Goal: Register for event/course

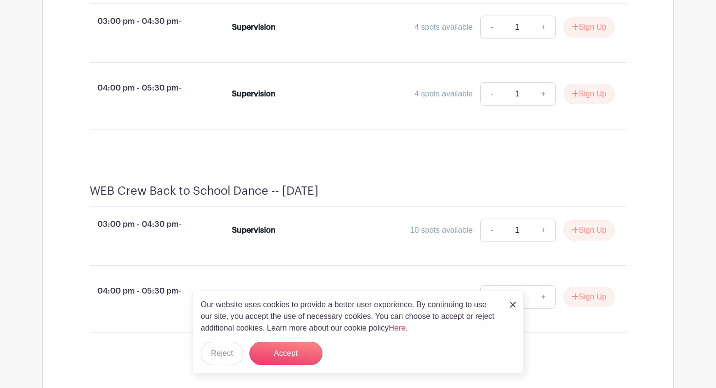
scroll to position [474, 0]
click at [509, 304] on div "Our website uses cookies to provide a better user experience. By continuing to …" at bounding box center [357, 332] width 331 height 83
click at [511, 304] on img at bounding box center [513, 305] width 6 height 6
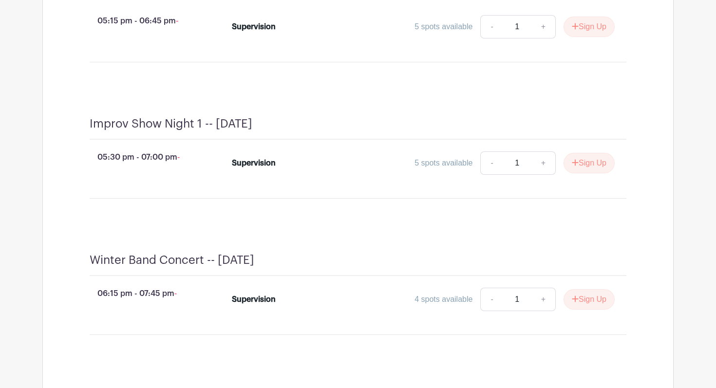
scroll to position [1085, 0]
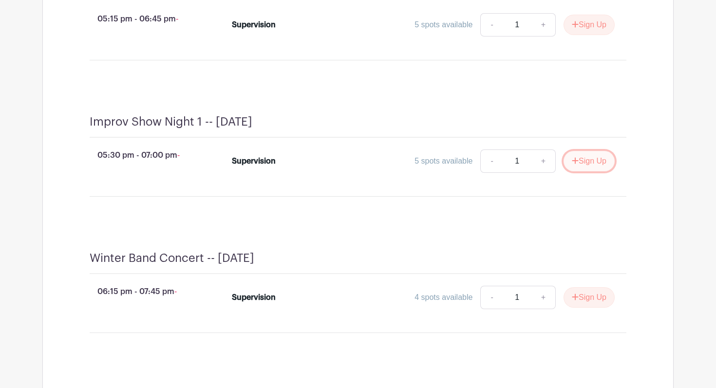
click at [574, 165] on icon "submit" at bounding box center [575, 161] width 7 height 8
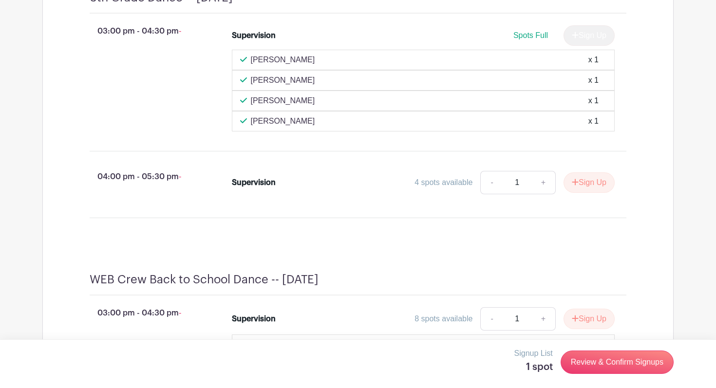
scroll to position [470, 0]
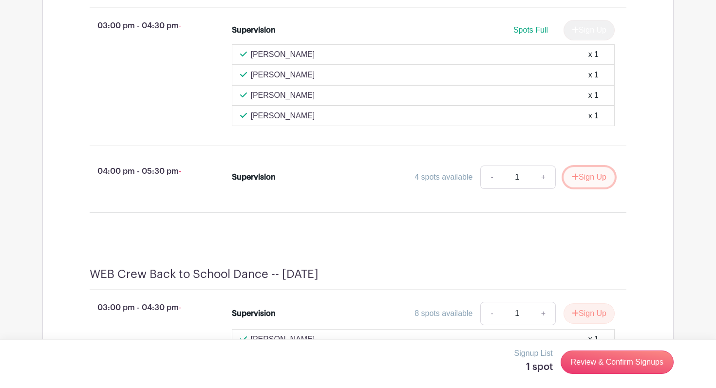
click at [585, 188] on button "Sign Up" at bounding box center [589, 177] width 51 height 20
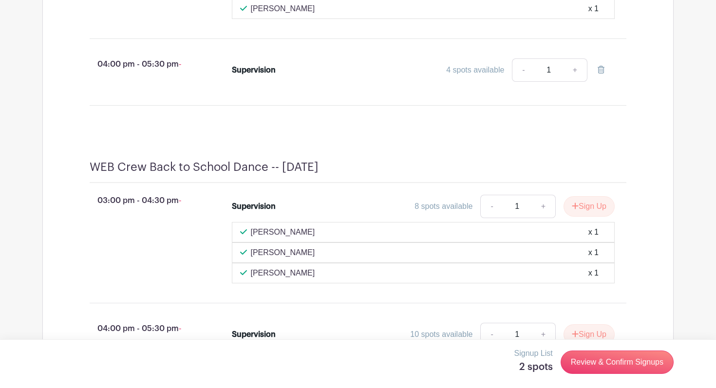
scroll to position [579, 0]
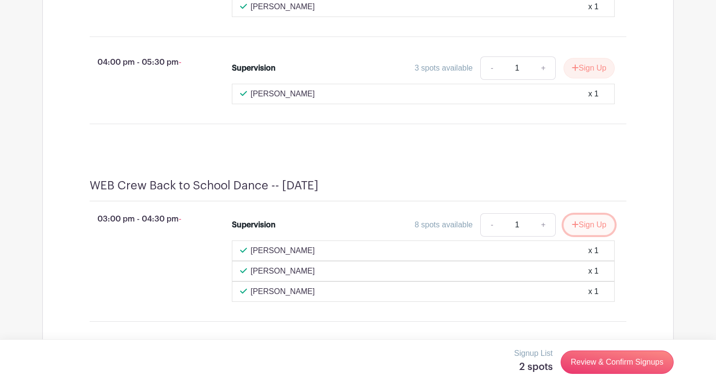
click at [583, 235] on button "Sign Up" at bounding box center [589, 225] width 51 height 20
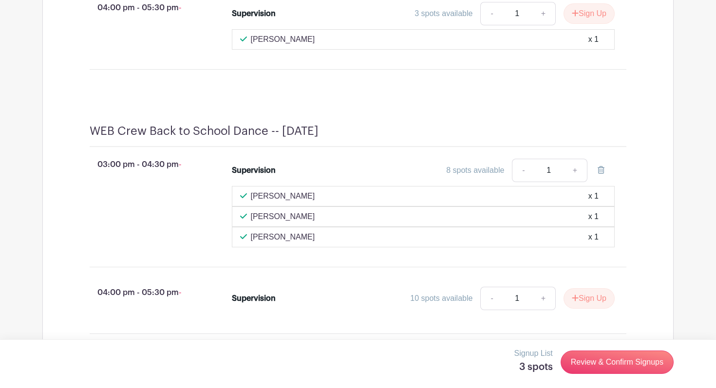
scroll to position [640, 0]
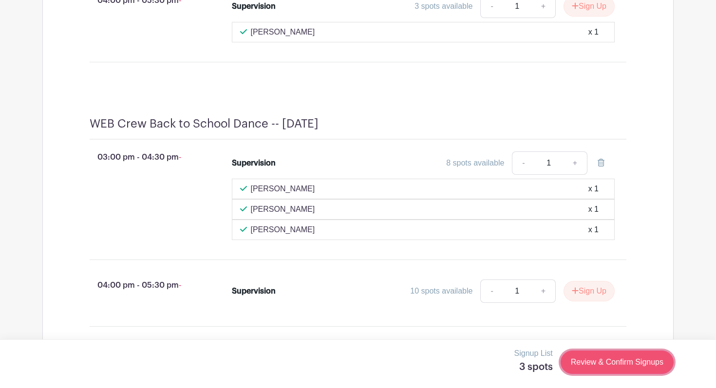
click at [634, 361] on link "Review & Confirm Signups" at bounding box center [617, 362] width 113 height 23
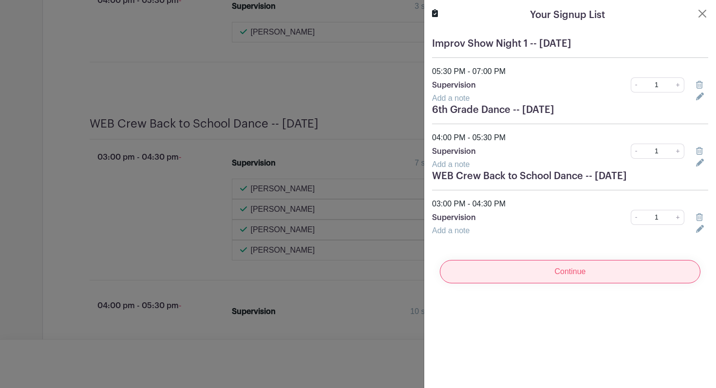
click at [558, 271] on input "Continue" at bounding box center [570, 271] width 261 height 23
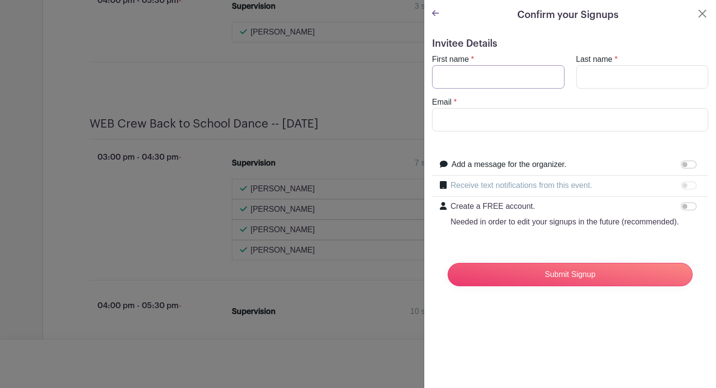
click at [480, 82] on input "First name" at bounding box center [498, 76] width 132 height 23
type input "Chelsea"
type input "Rimington"
type input "[EMAIL_ADDRESS][DOMAIN_NAME]"
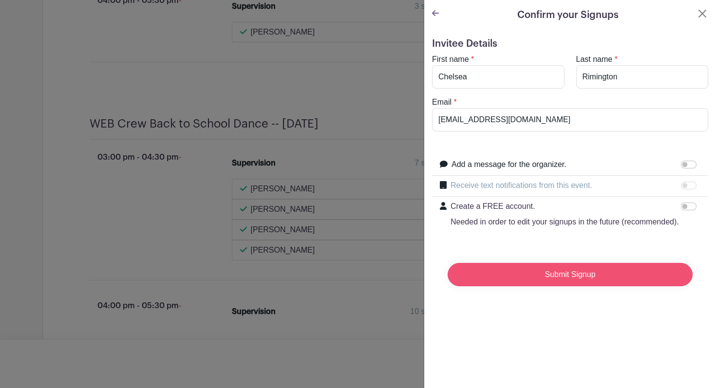
click at [529, 279] on input "Submit Signup" at bounding box center [570, 274] width 245 height 23
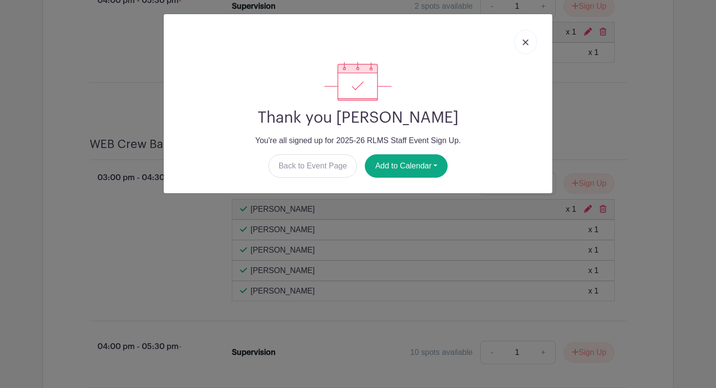
click at [532, 42] on link at bounding box center [525, 42] width 22 height 24
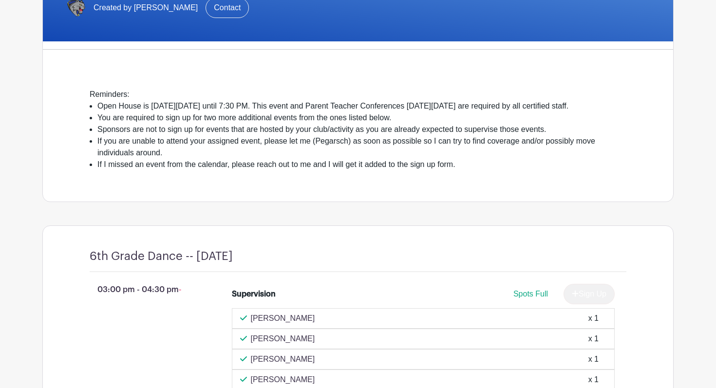
scroll to position [0, 0]
